Goal: Find contact information: Find contact information

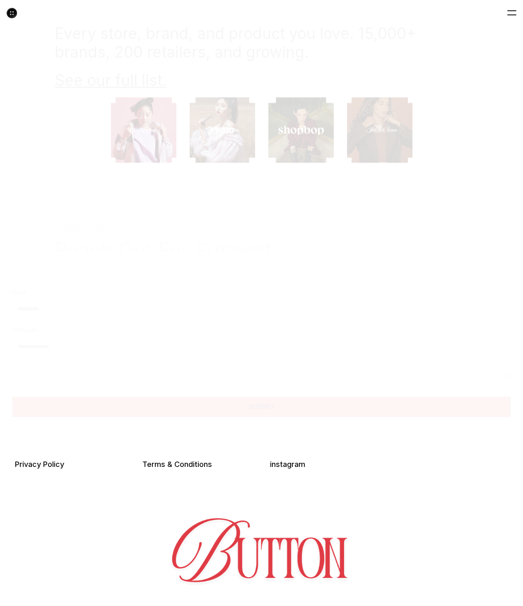
scroll to position [2260, 0]
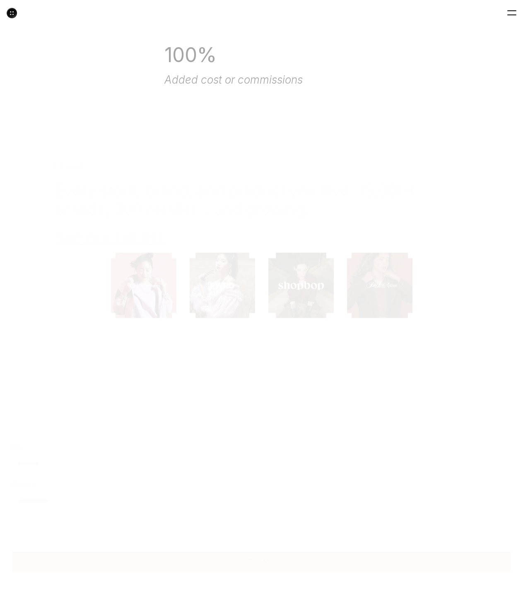
scroll to position [2260, 0]
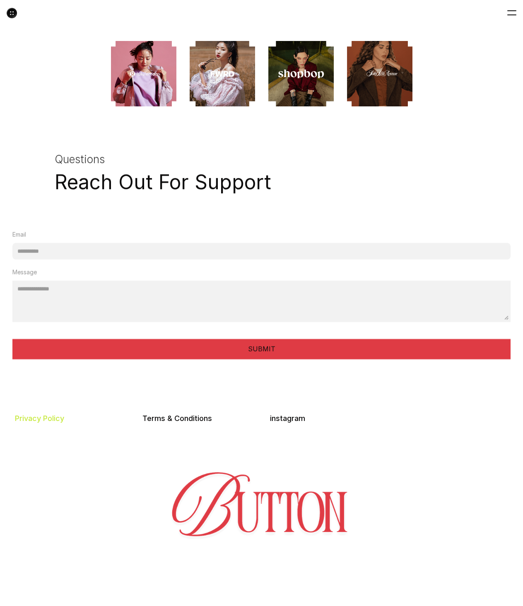
click at [32, 414] on link "Privacy Policy" at bounding box center [39, 418] width 49 height 9
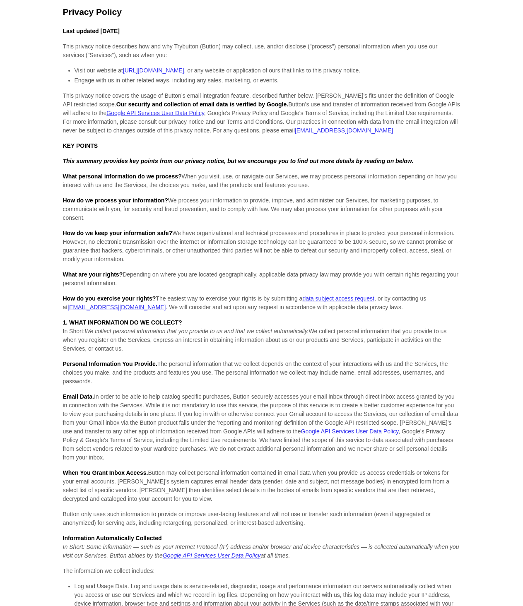
click at [142, 72] on link "https://trybutton.co" at bounding box center [153, 70] width 61 height 7
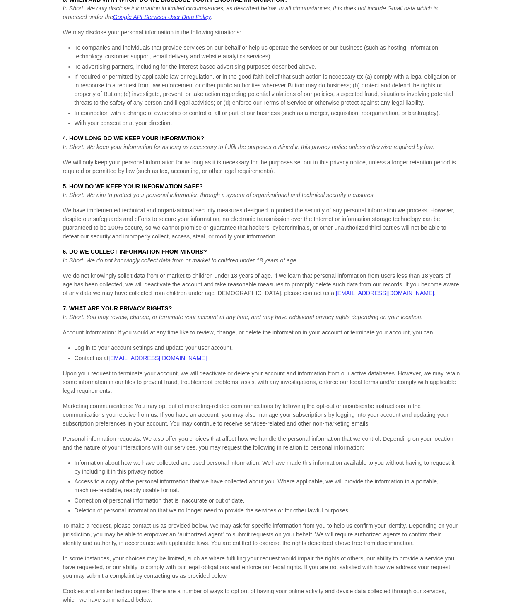
scroll to position [1218, 0]
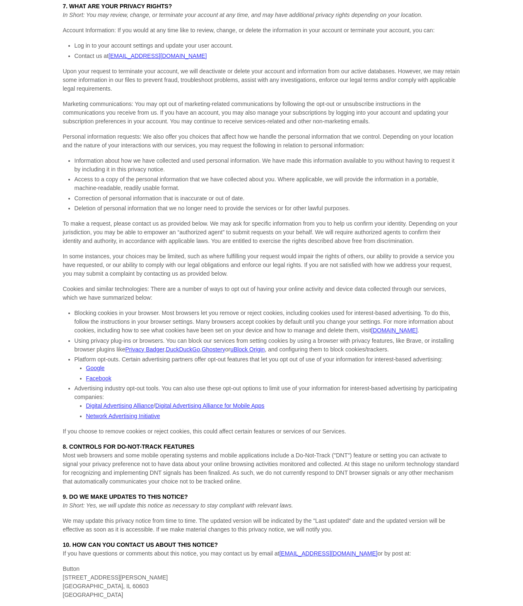
click at [73, 568] on p "Button 60 E. Monroe Street Chicago, IL 60603 United States" at bounding box center [261, 581] width 397 height 35
copy p "Button"
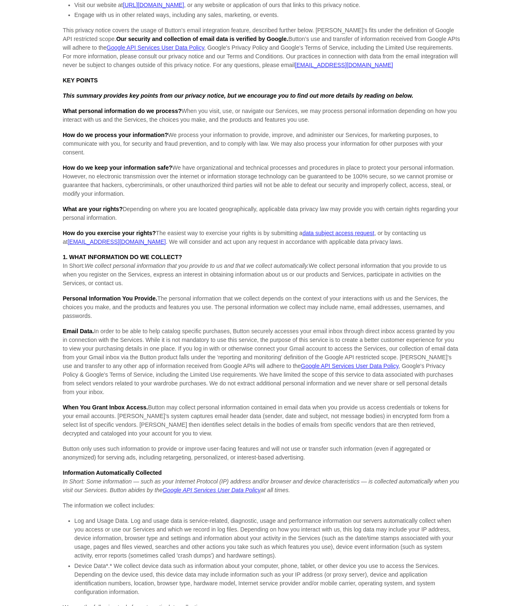
scroll to position [0, 0]
